Goal: Check status: Check status

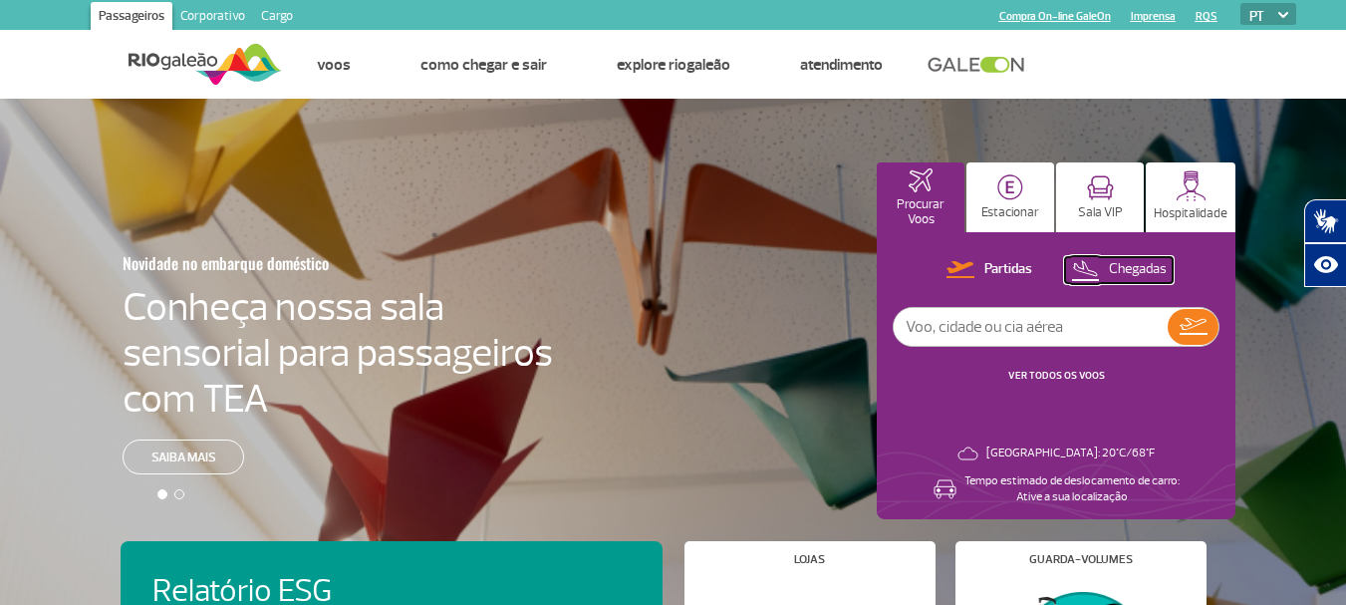
click at [1119, 268] on p "Chegadas" at bounding box center [1138, 269] width 58 height 19
click at [1064, 374] on link "VER TODOS OS VOOS" at bounding box center [1057, 375] width 97 height 13
click at [1142, 264] on p "Chegadas" at bounding box center [1138, 269] width 58 height 19
click at [1057, 370] on link "VER TODOS OS VOOS" at bounding box center [1057, 375] width 97 height 13
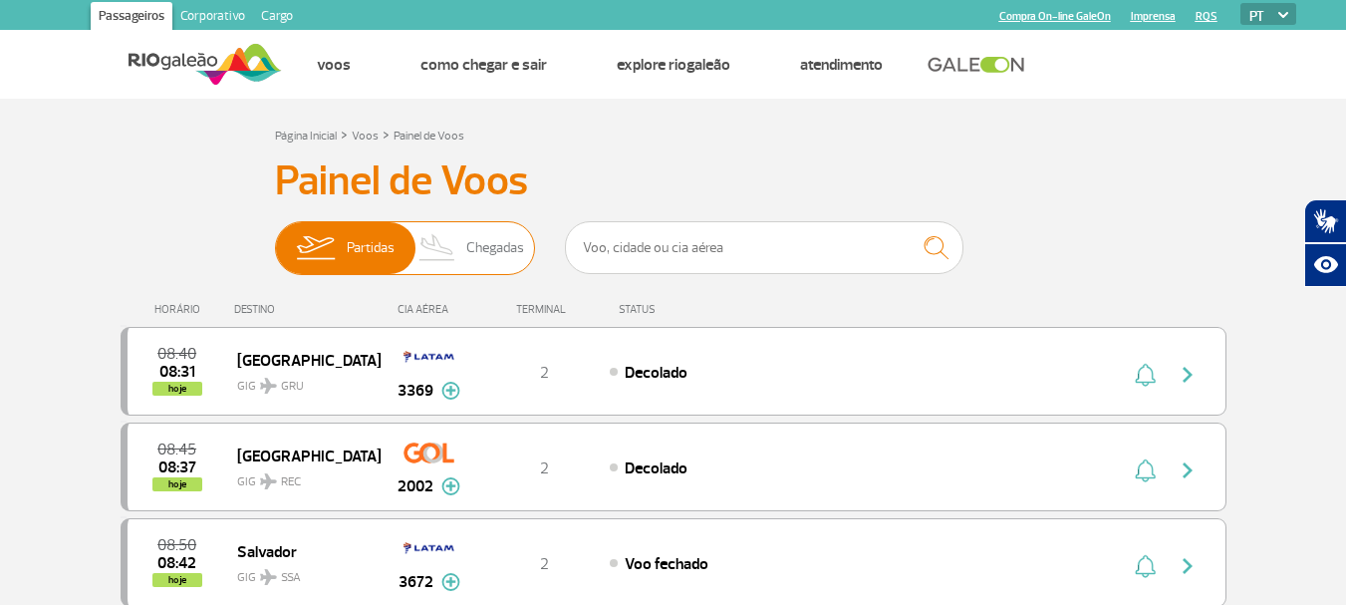
click at [496, 248] on span "Chegadas" at bounding box center [495, 248] width 58 height 52
click at [275, 238] on input "Partidas Chegadas" at bounding box center [275, 238] width 0 height 0
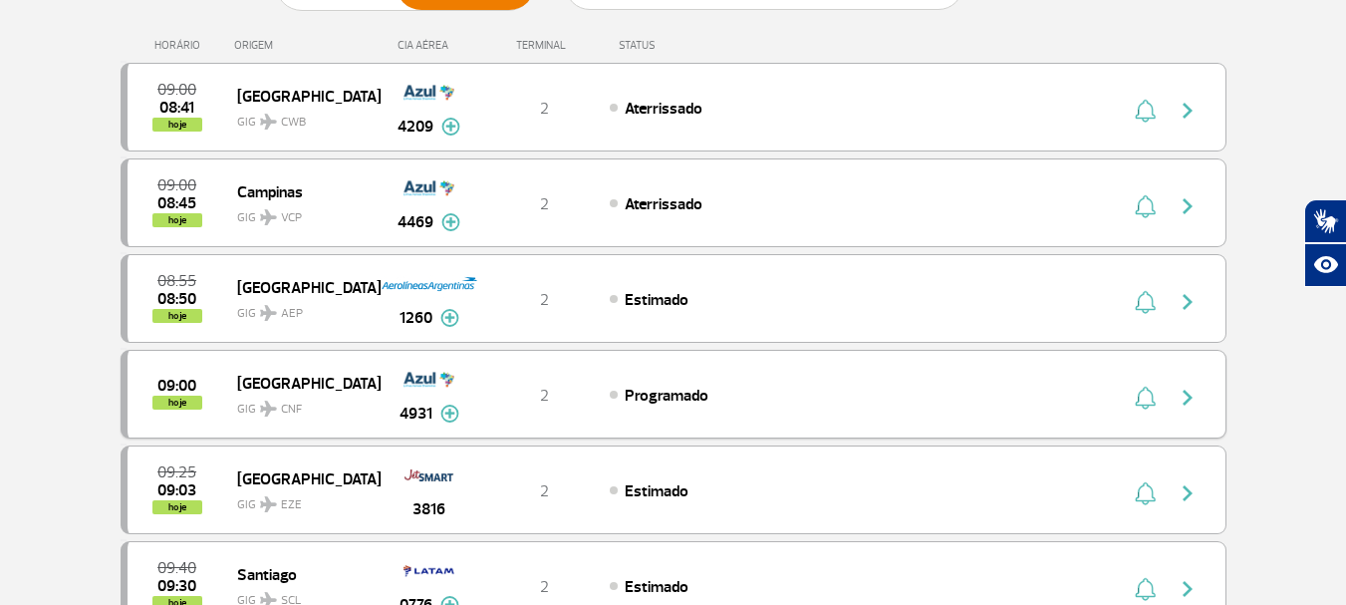
scroll to position [299, 0]
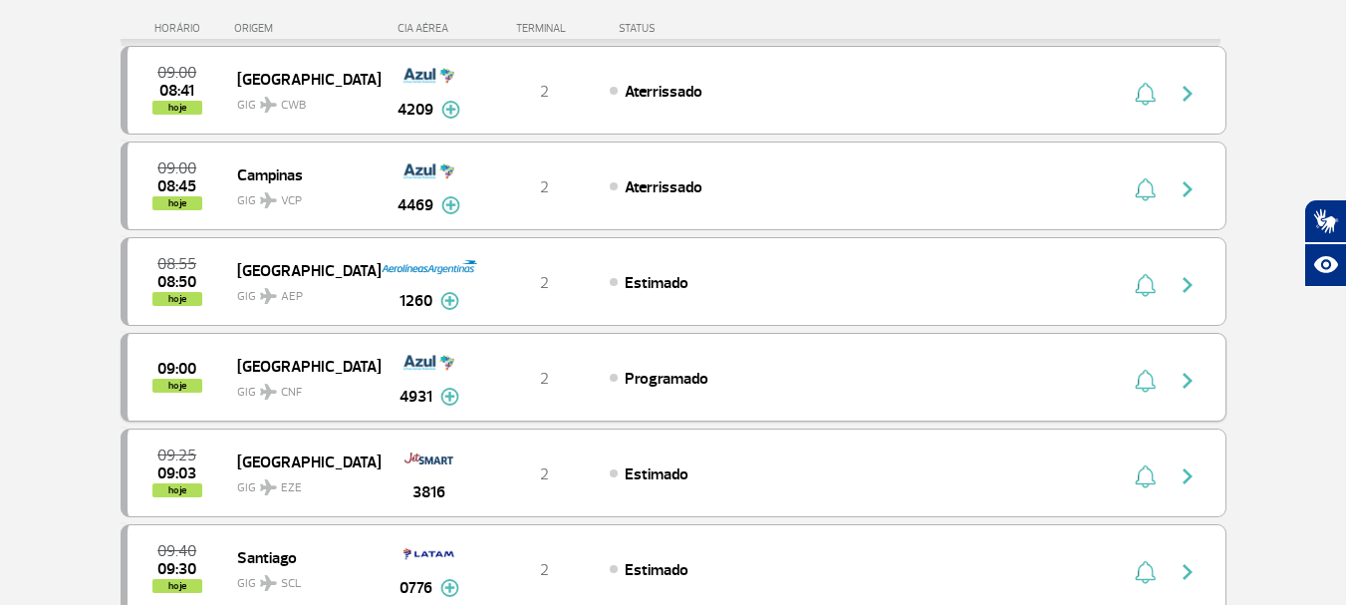
click at [446, 391] on img at bounding box center [449, 397] width 19 height 18
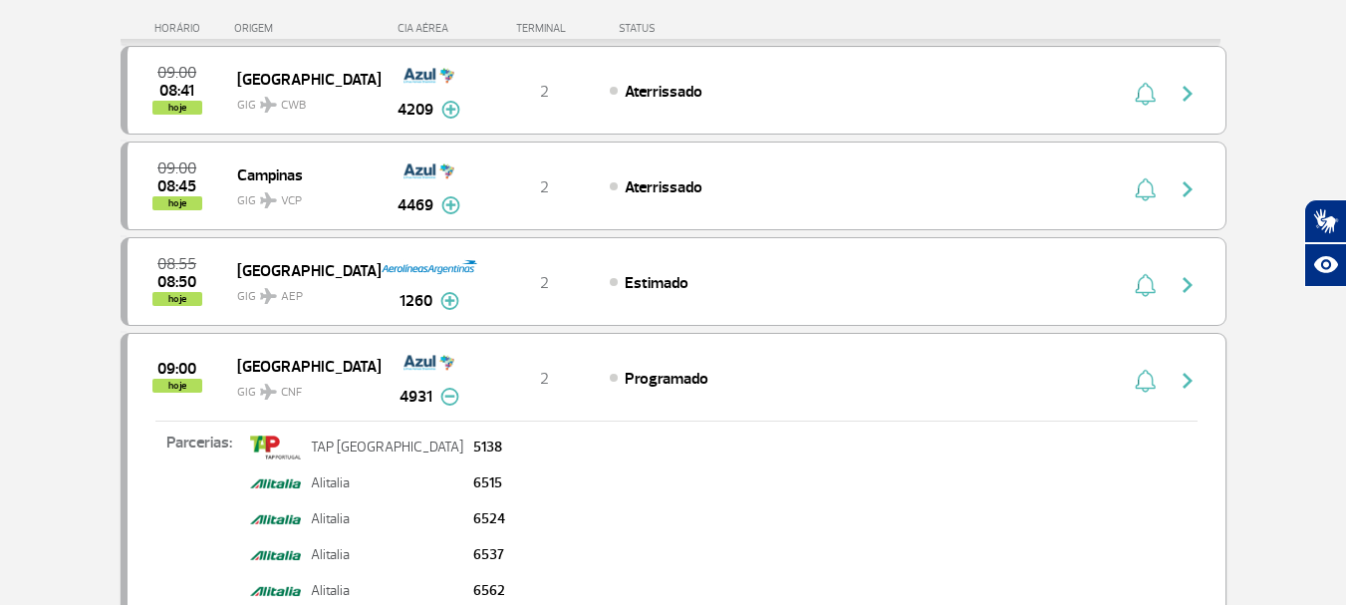
click at [446, 394] on img at bounding box center [449, 397] width 19 height 18
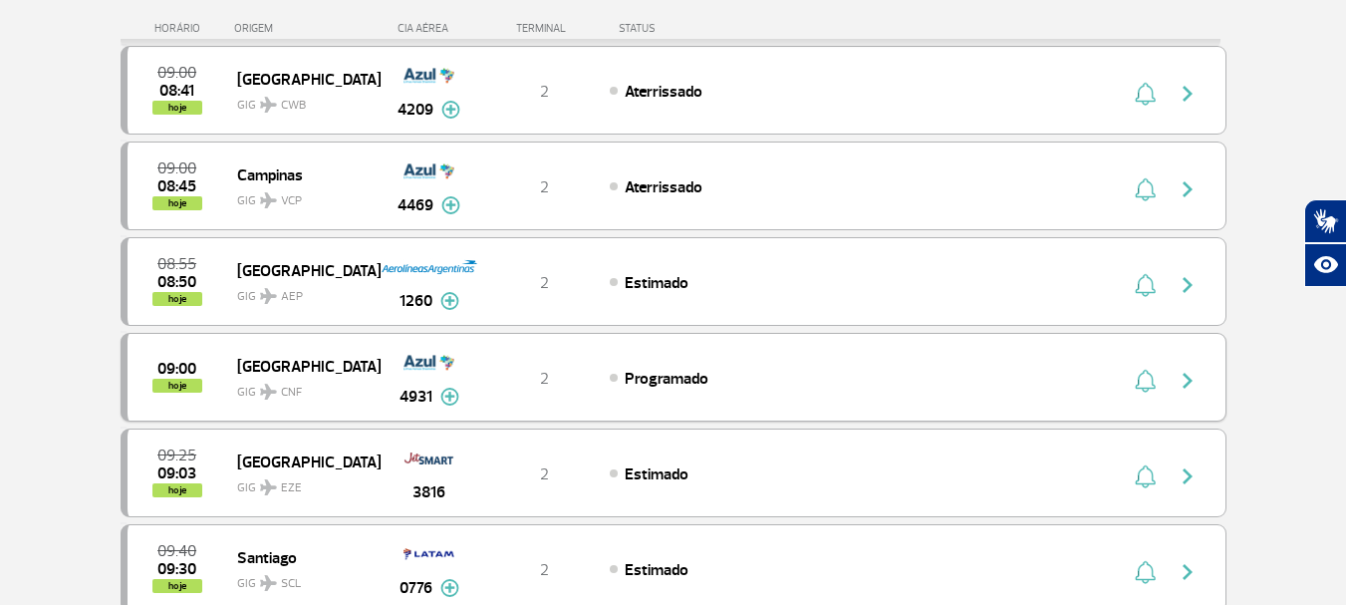
click at [266, 392] on img at bounding box center [268, 392] width 17 height 16
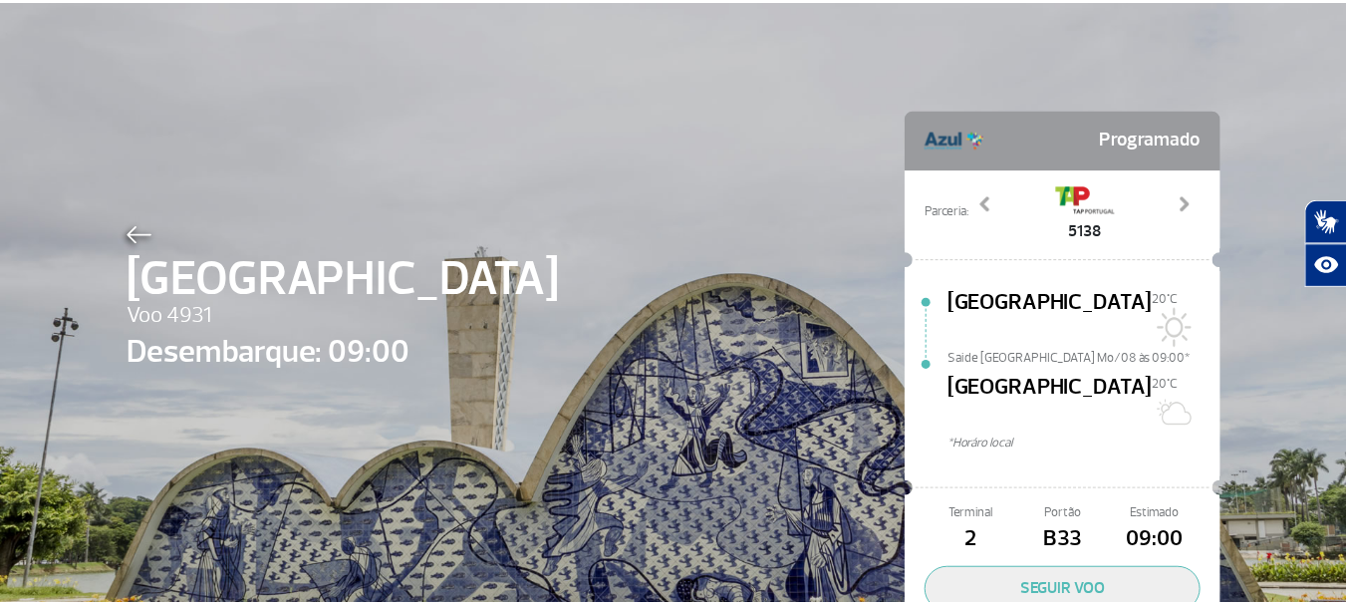
scroll to position [92, 0]
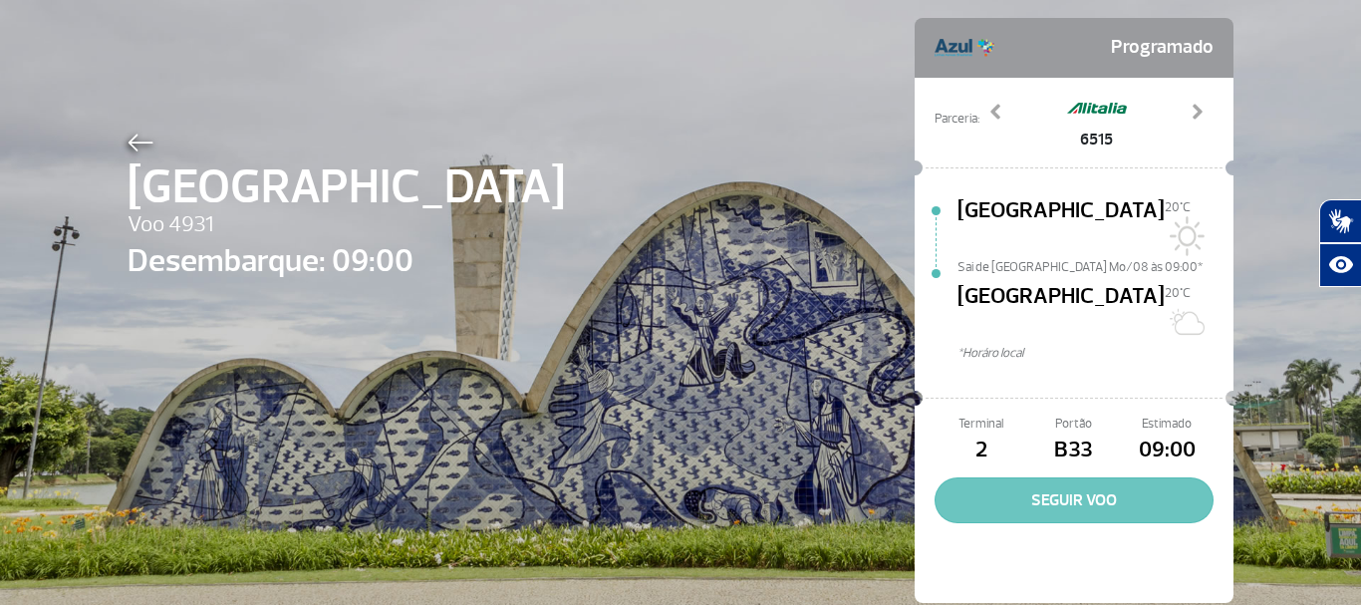
click at [1037, 477] on button "SEGUIR VOO" at bounding box center [1074, 500] width 279 height 46
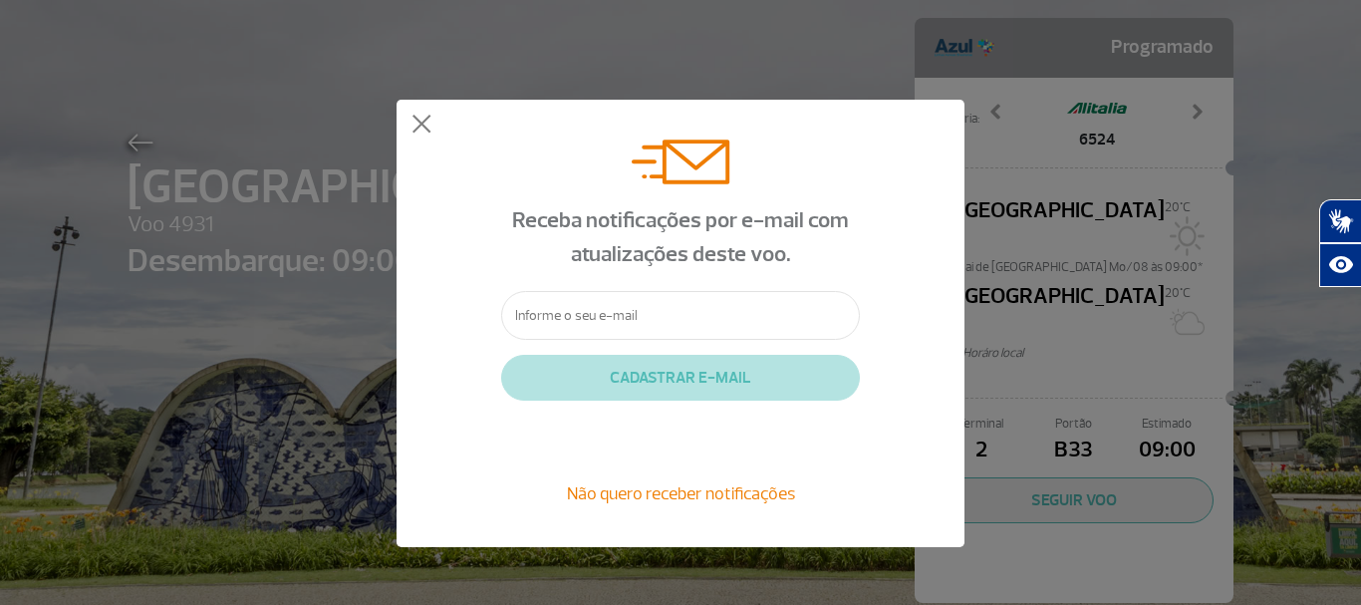
click at [725, 495] on span "Não quero receber notificações" at bounding box center [681, 493] width 228 height 22
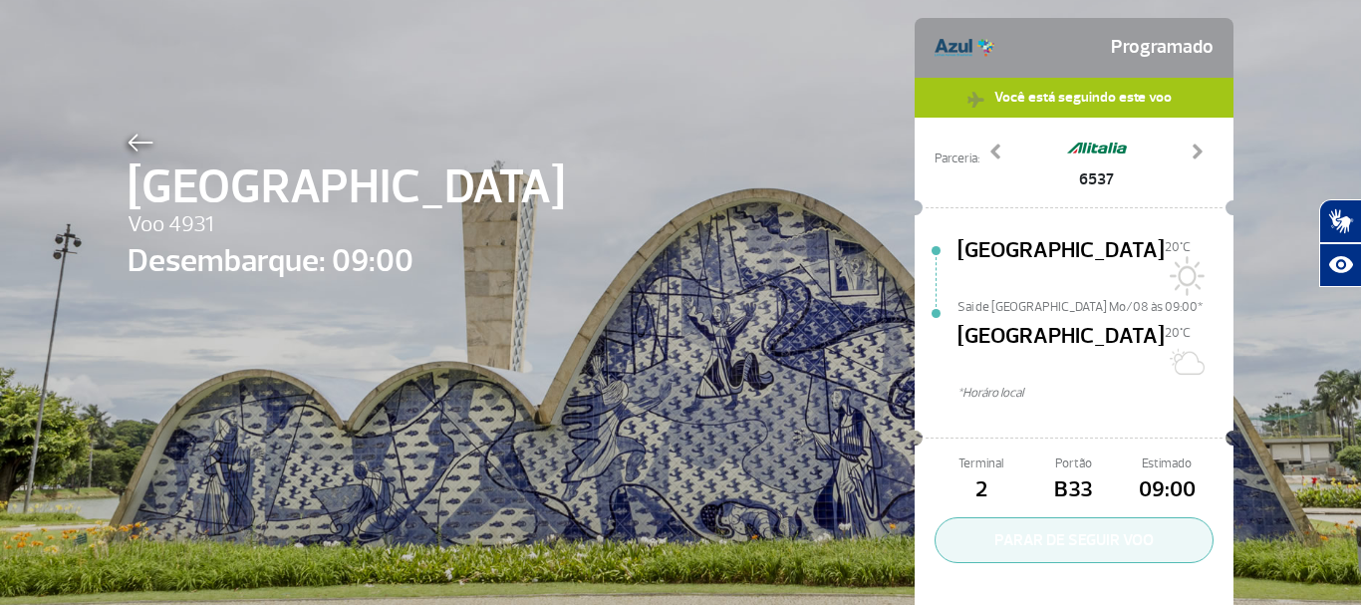
click at [1088, 517] on button "PARAR DE SEGUIR VOO" at bounding box center [1074, 540] width 279 height 46
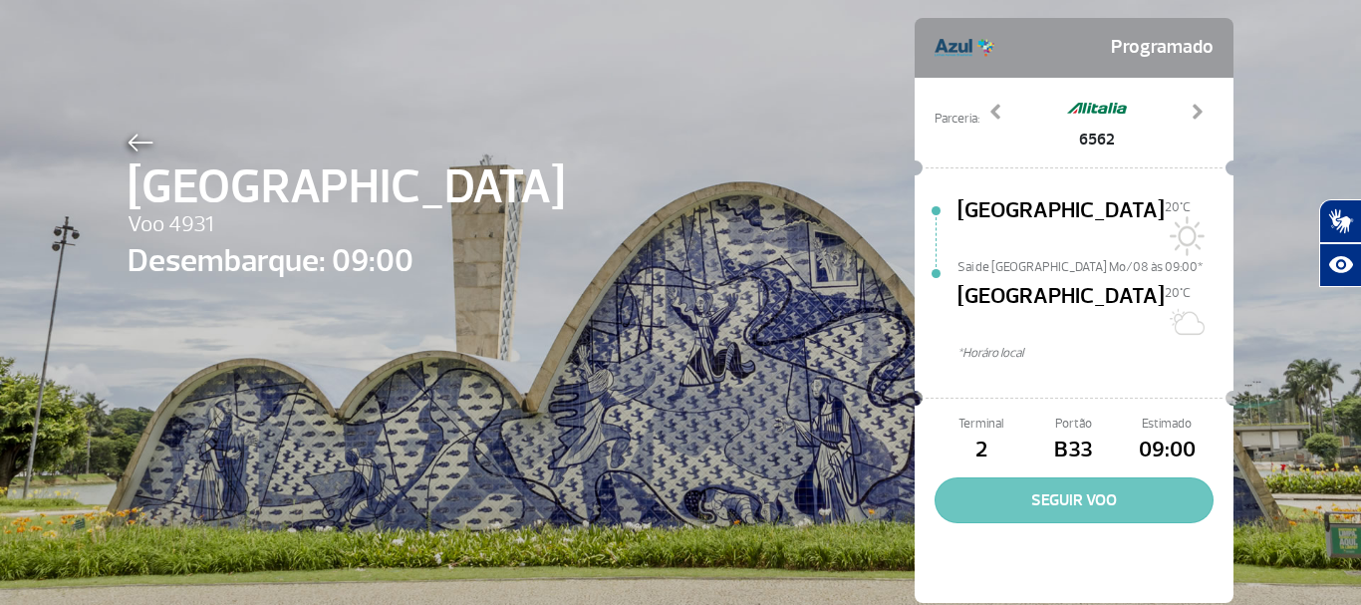
click at [1076, 477] on button "SEGUIR VOO" at bounding box center [1074, 500] width 279 height 46
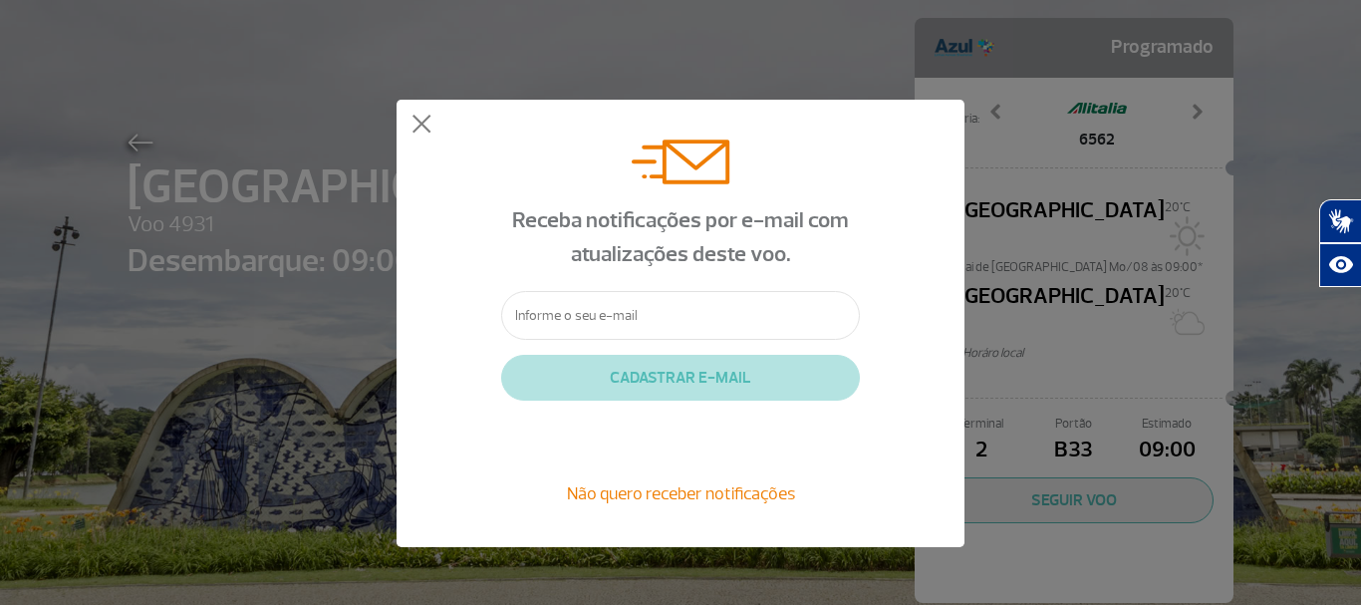
click at [640, 309] on input "text" at bounding box center [680, 315] width 359 height 49
click at [420, 123] on button at bounding box center [422, 125] width 20 height 20
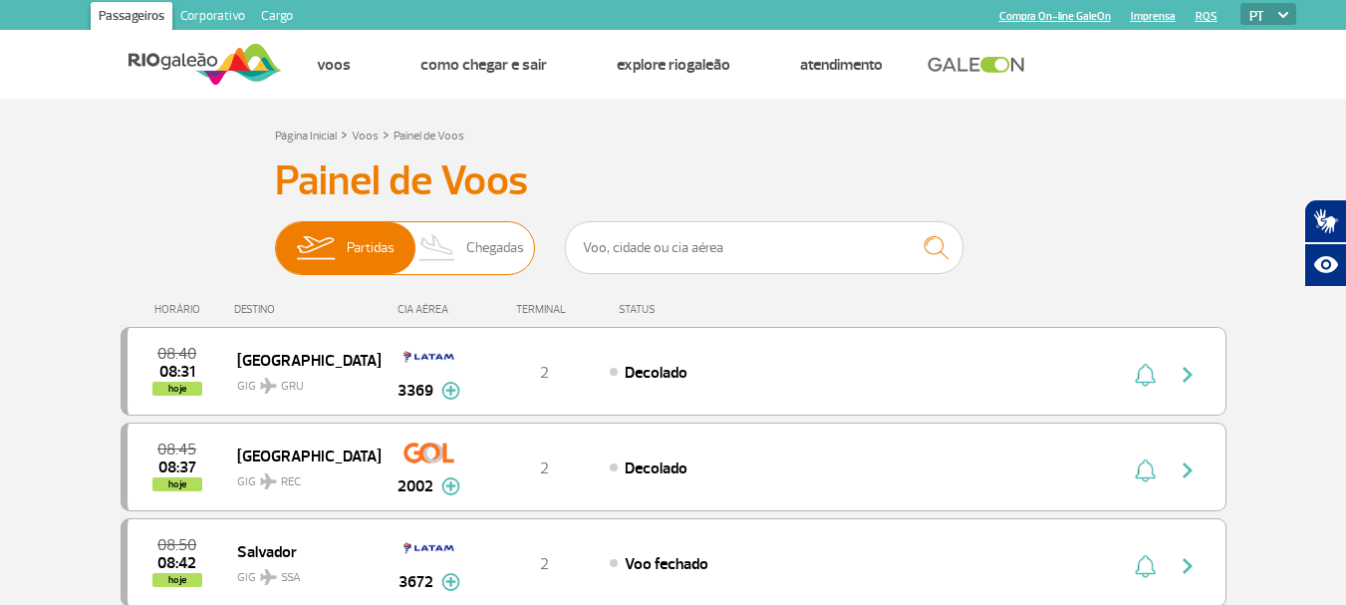
click at [492, 241] on span "Chegadas" at bounding box center [495, 248] width 58 height 52
click at [275, 238] on input "Partidas Chegadas" at bounding box center [275, 238] width 0 height 0
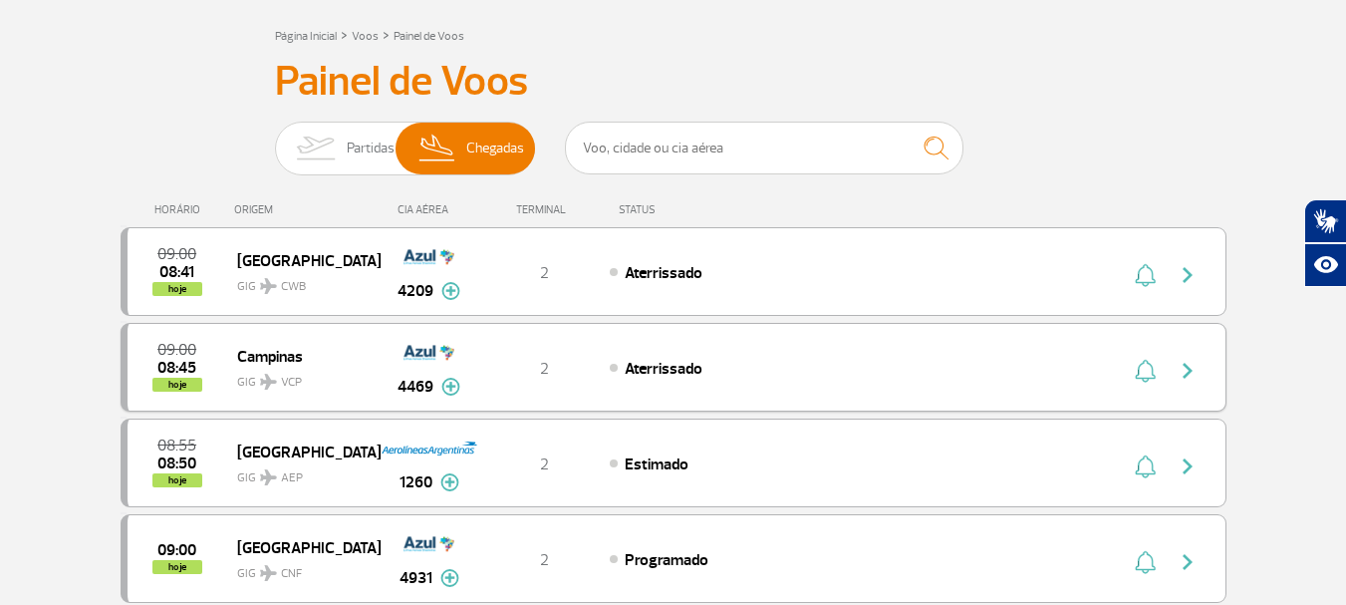
scroll to position [199, 0]
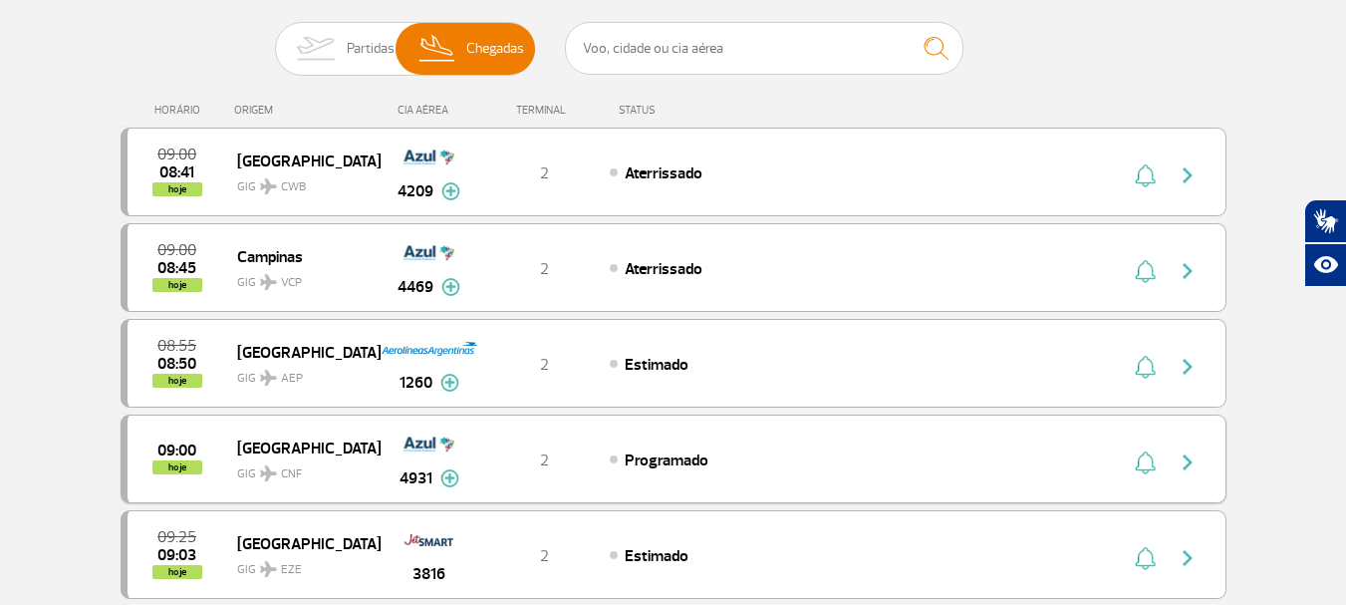
click at [679, 455] on span "Programado" at bounding box center [667, 460] width 84 height 20
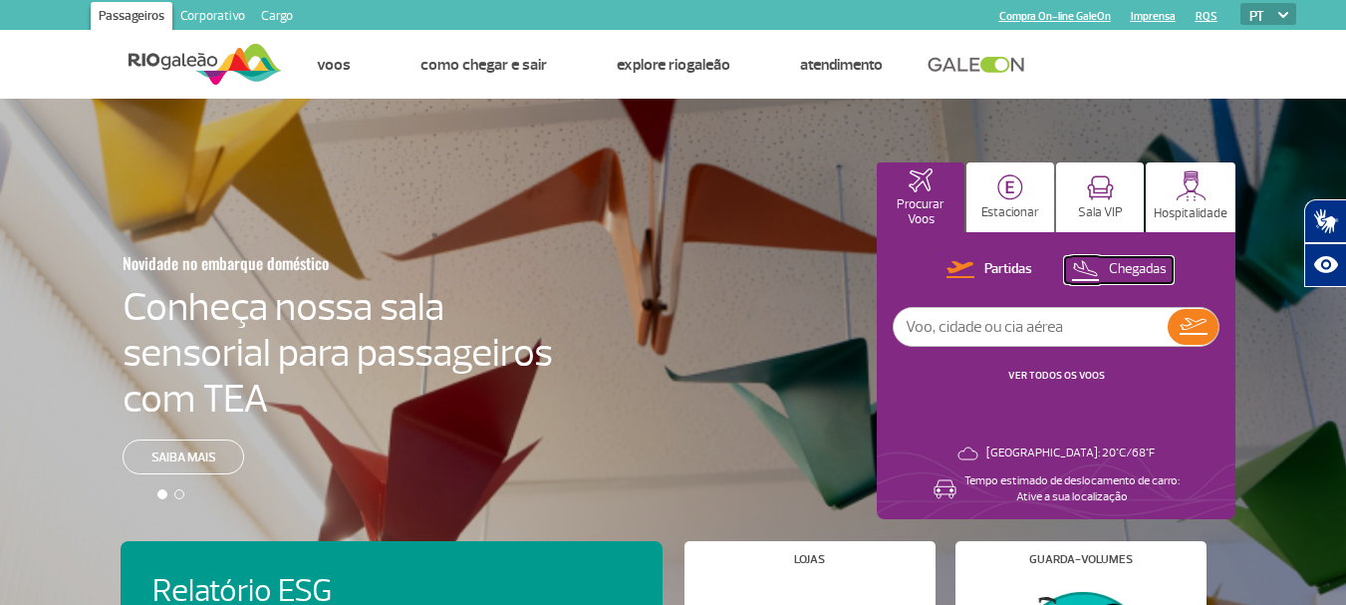
click at [1148, 270] on p "Chegadas" at bounding box center [1138, 269] width 58 height 19
click at [1133, 266] on p "Chegadas" at bounding box center [1137, 269] width 59 height 19
click at [1024, 272] on p "Partidas" at bounding box center [1008, 269] width 48 height 19
click at [1015, 272] on p "Partidas" at bounding box center [1009, 269] width 48 height 19
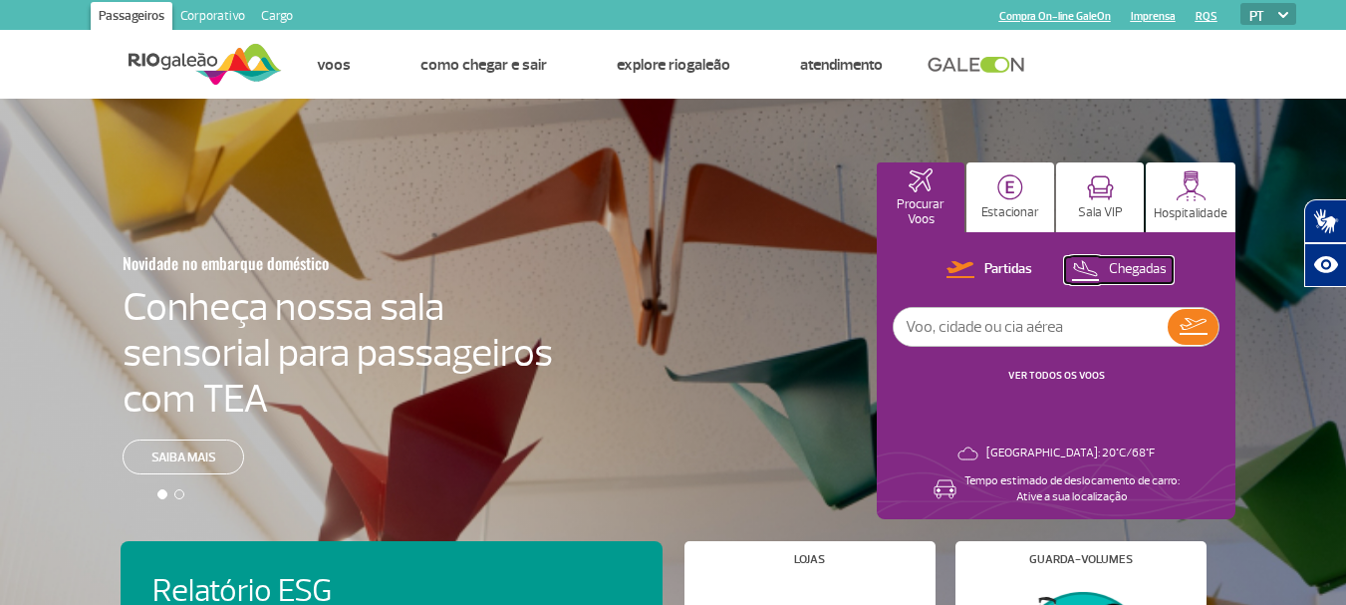
drag, startPoint x: 1125, startPoint y: 262, endPoint x: 1109, endPoint y: 284, distance: 27.1
click at [1125, 264] on p "Chegadas" at bounding box center [1138, 269] width 58 height 19
click at [1068, 375] on link "VER TODOS OS VOOS" at bounding box center [1057, 375] width 97 height 13
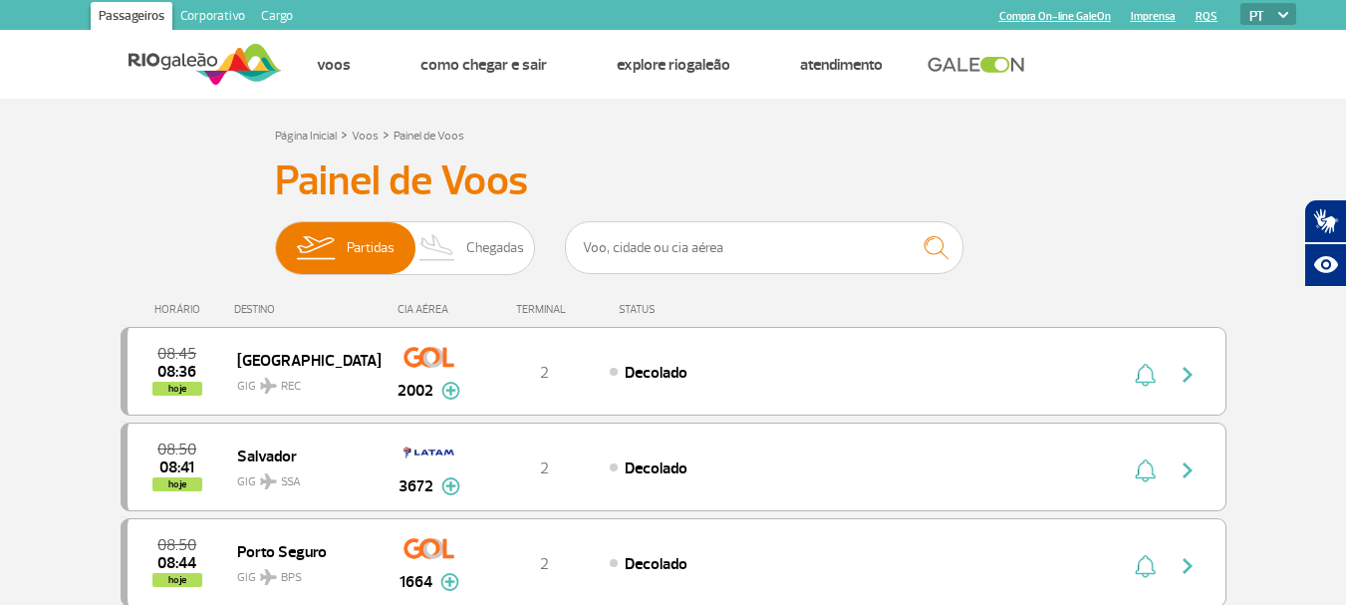
scroll to position [100, 0]
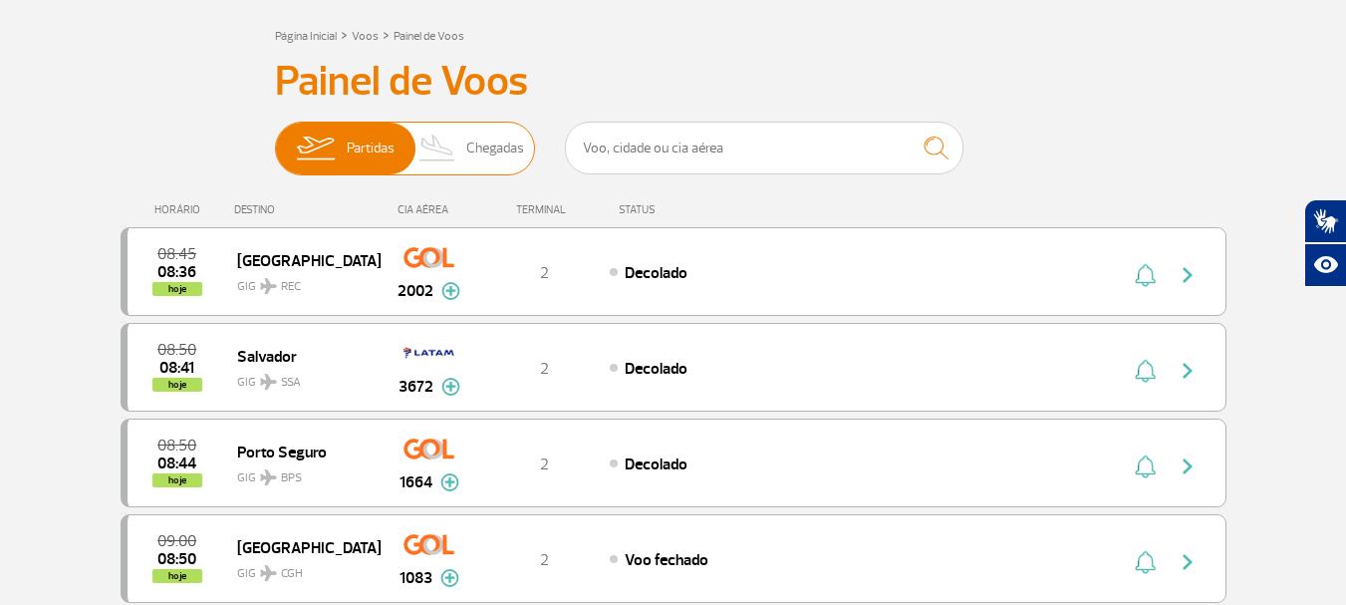
click at [500, 154] on span "Chegadas" at bounding box center [495, 149] width 58 height 52
click at [275, 139] on input "Partidas Chegadas" at bounding box center [275, 139] width 0 height 0
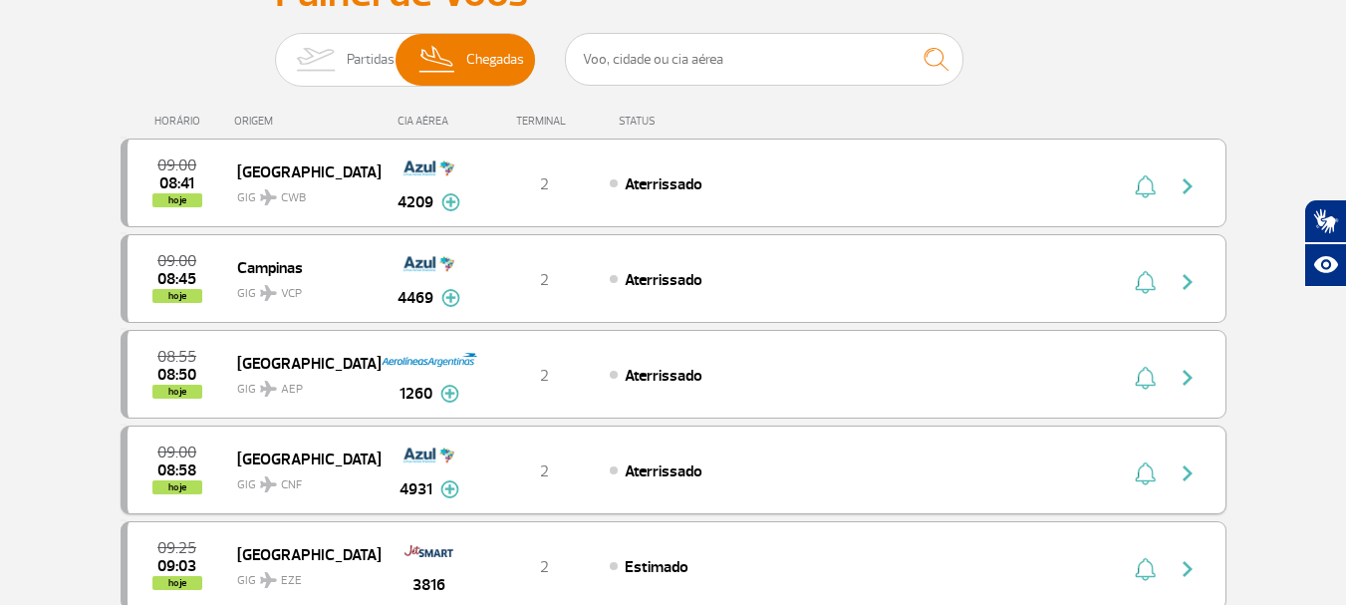
scroll to position [199, 0]
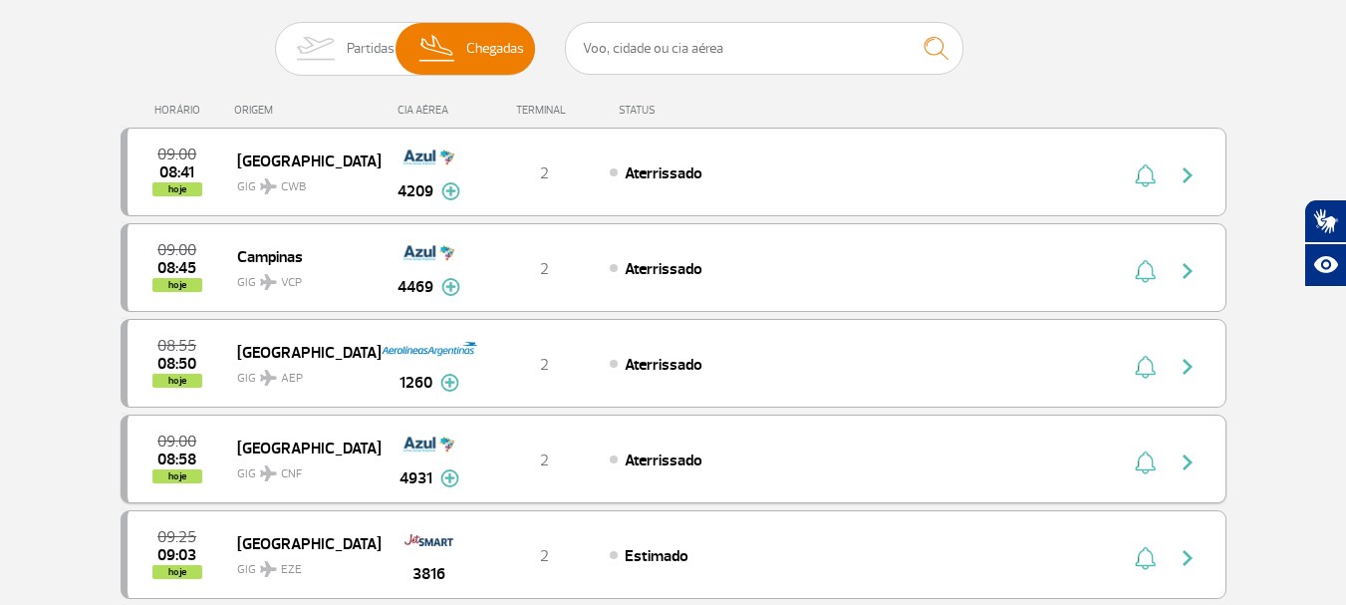
click at [447, 480] on img at bounding box center [449, 478] width 19 height 18
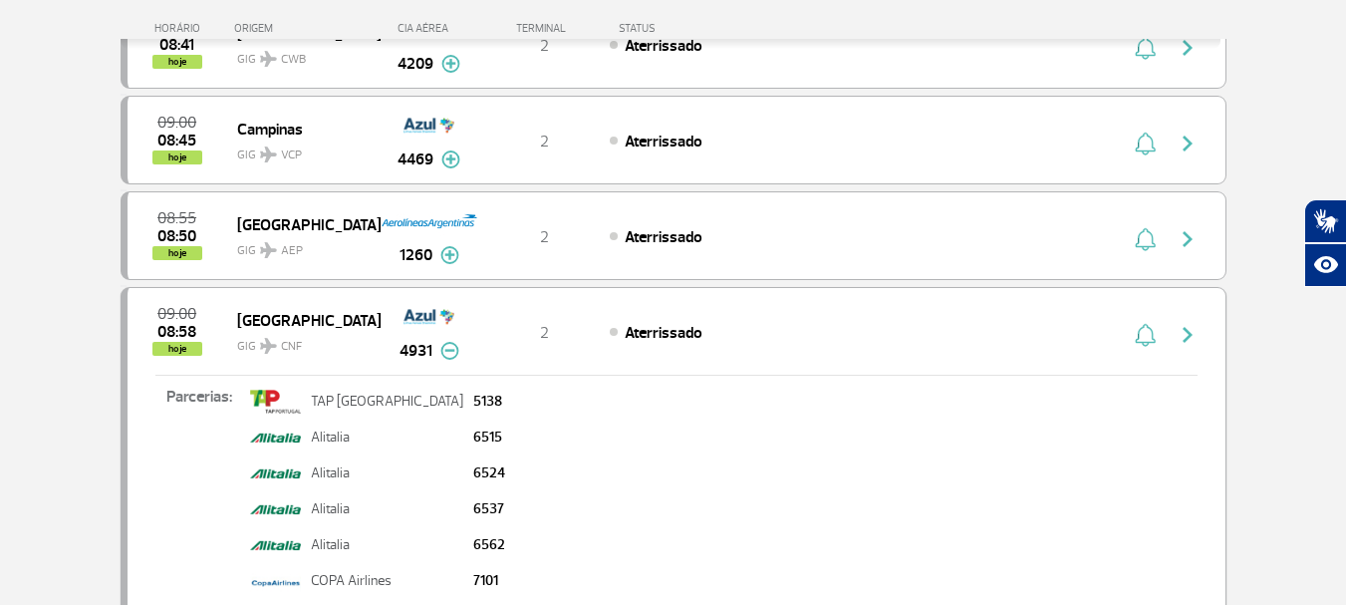
scroll to position [299, 0]
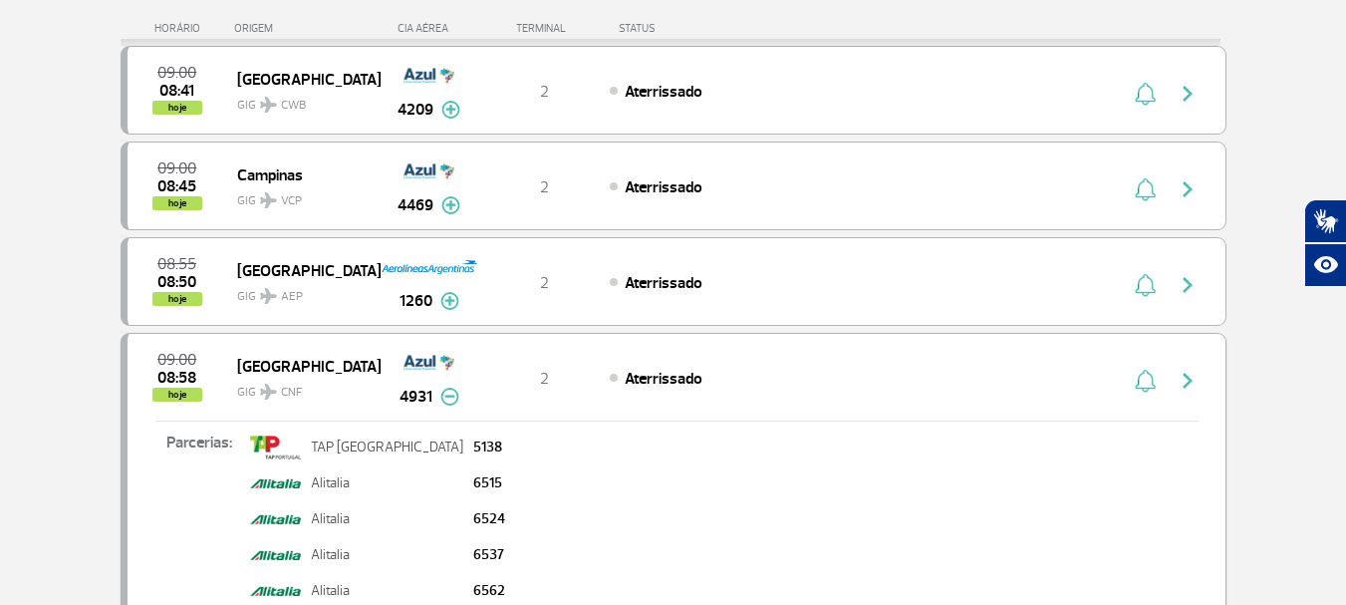
click at [538, 380] on div "2" at bounding box center [544, 378] width 132 height 22
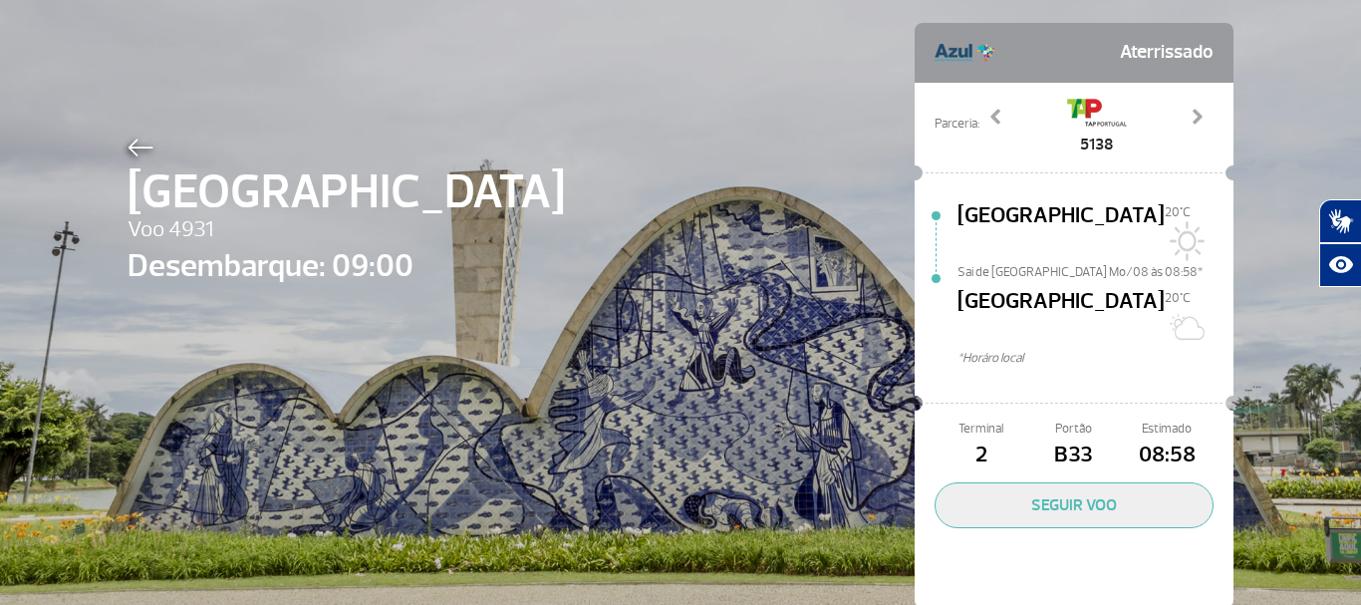
scroll to position [92, 0]
